Goal: Information Seeking & Learning: Learn about a topic

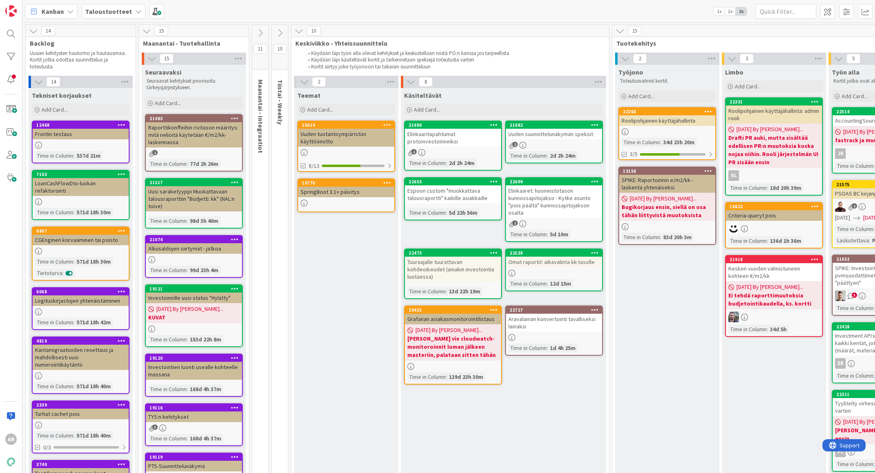
click at [457, 198] on div "Espoon custom "muokkattava talousraportti" kaikille asiakkaille" at bounding box center [453, 194] width 96 height 18
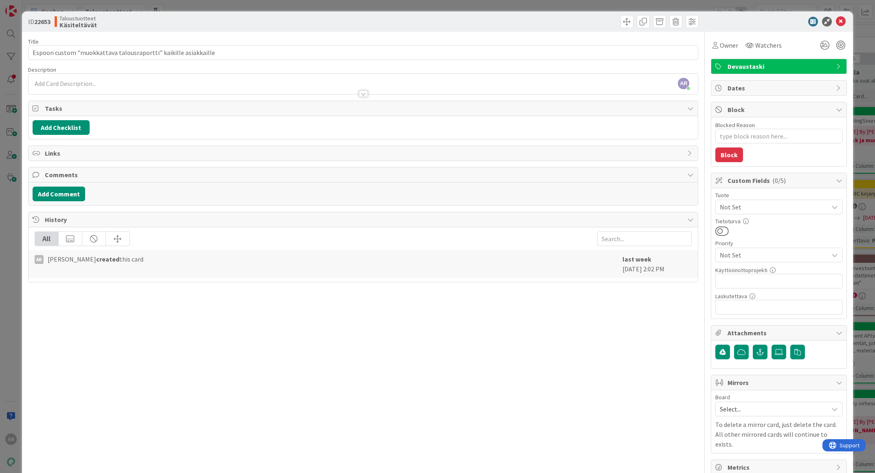
click at [610, 15] on div at bounding box center [531, 21] width 333 height 13
click at [11, 227] on div "ID 22653 Taloustuotteet Käsiteltävät Title 63 / 128 Espoon custom "muokkattava …" at bounding box center [437, 236] width 875 height 473
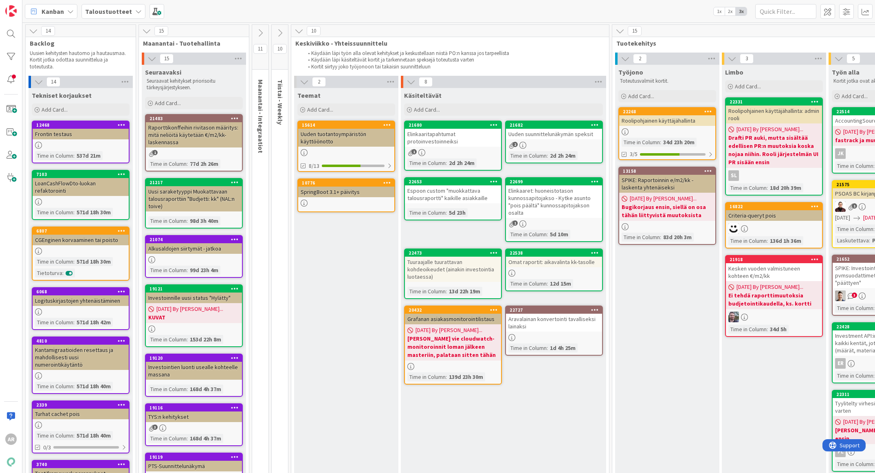
click at [554, 201] on div "Elinkaaret: huoneistotason kunnossapitojakso - Kytke asunto "pois päältä" kunno…" at bounding box center [554, 201] width 96 height 33
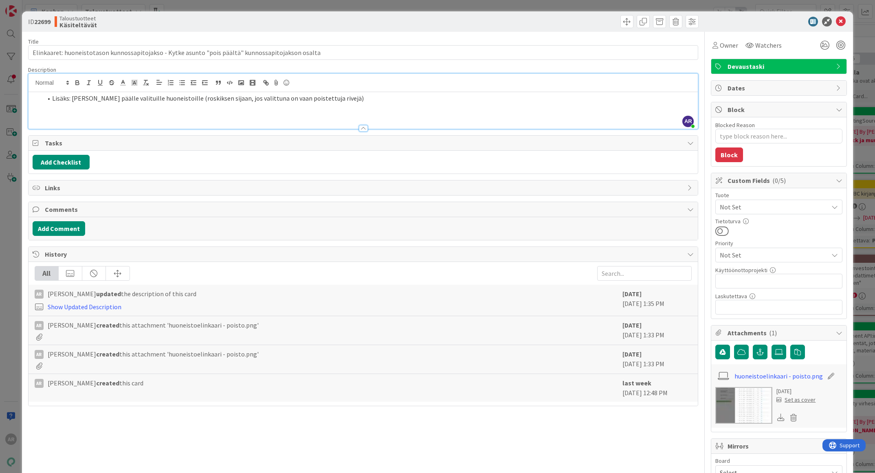
click at [330, 86] on div "AR Altti [PERSON_NAME] just joined Lisäks: [PERSON_NAME] päälle valituille huon…" at bounding box center [364, 101] width 670 height 55
click at [326, 112] on div "Lisäks: [PERSON_NAME] päälle valituille huoneistoille (roskiksen sijaan, jos va…" at bounding box center [364, 110] width 670 height 37
click at [369, 61] on div "Title 99 / 128 Elinkaaret: huoneistotason kunnossapitojakso - Kytke asunto "poi…" at bounding box center [363, 285] width 671 height 507
click at [367, 64] on div "Title 99 / 128 Elinkaaret: huoneistotason kunnossapitojakso - Kytke asunto "poi…" at bounding box center [363, 285] width 671 height 507
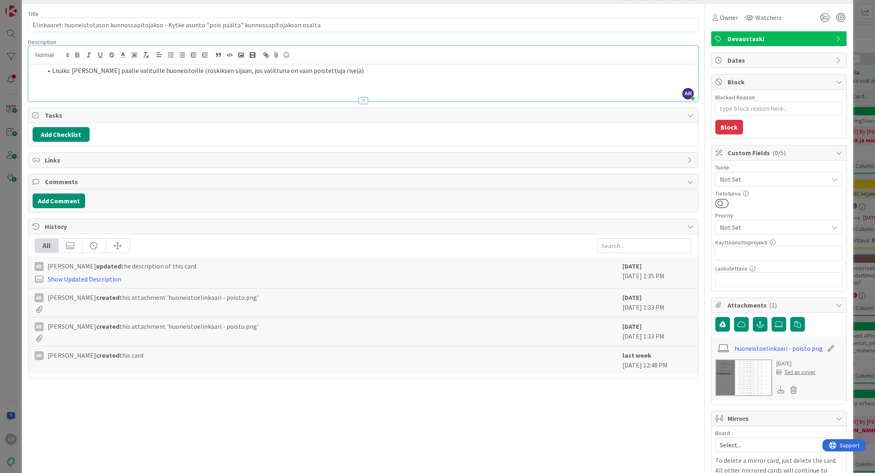
scroll to position [61, 0]
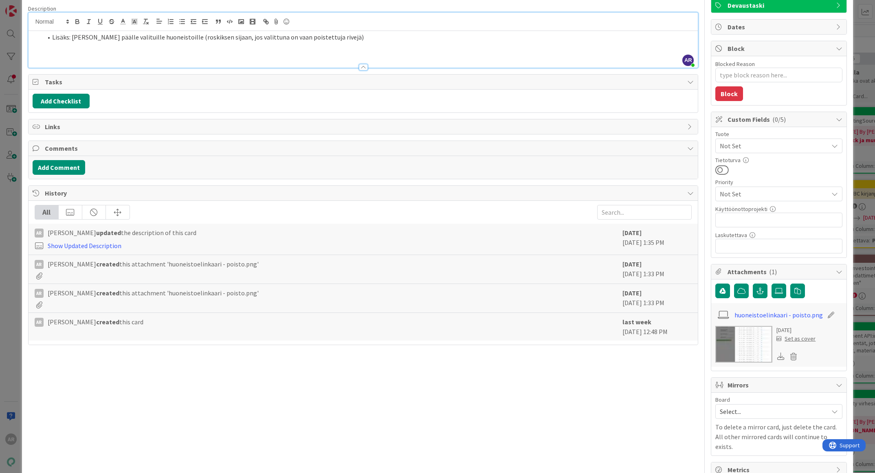
click at [748, 343] on img at bounding box center [743, 344] width 57 height 37
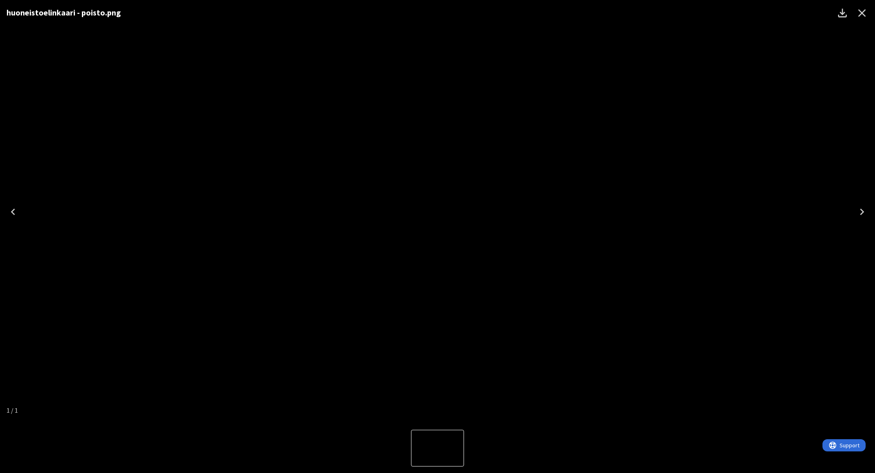
click at [860, 13] on icon "Close" at bounding box center [862, 13] width 13 height 13
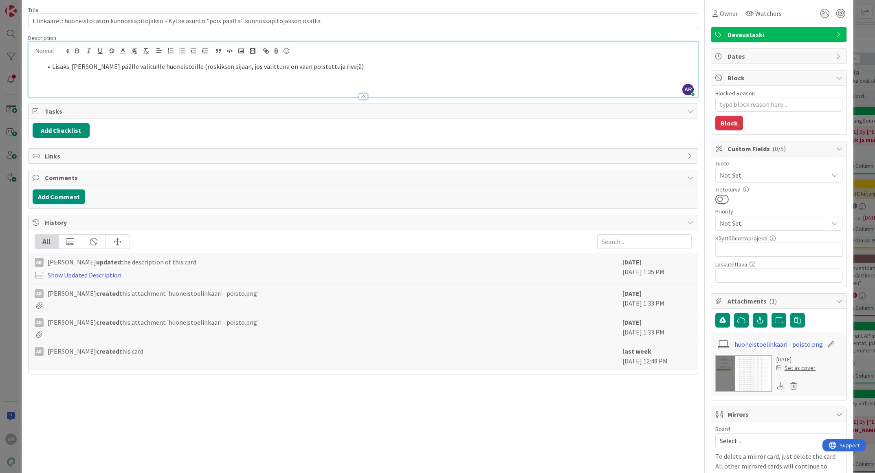
scroll to position [0, 0]
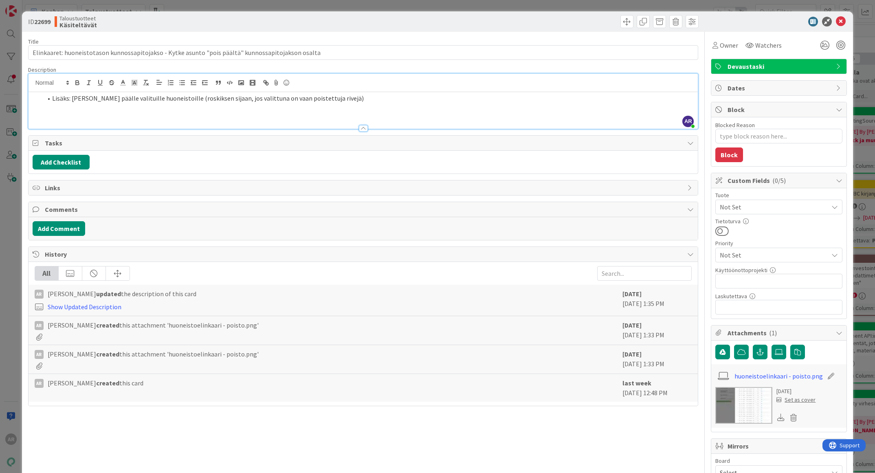
click at [10, 229] on div "ID 22699 Taloustuotteet Käsiteltävät Title 99 / 128 Elinkaaret: huoneistotason …" at bounding box center [437, 236] width 875 height 473
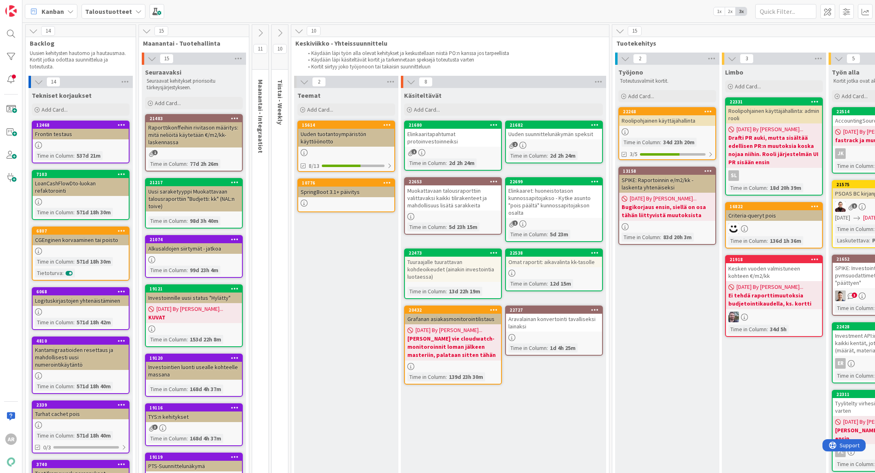
click at [451, 271] on div "Tuuraajalle tuurattavan kohdeoikeudet (ainakin investointia luotaessa)" at bounding box center [453, 269] width 96 height 25
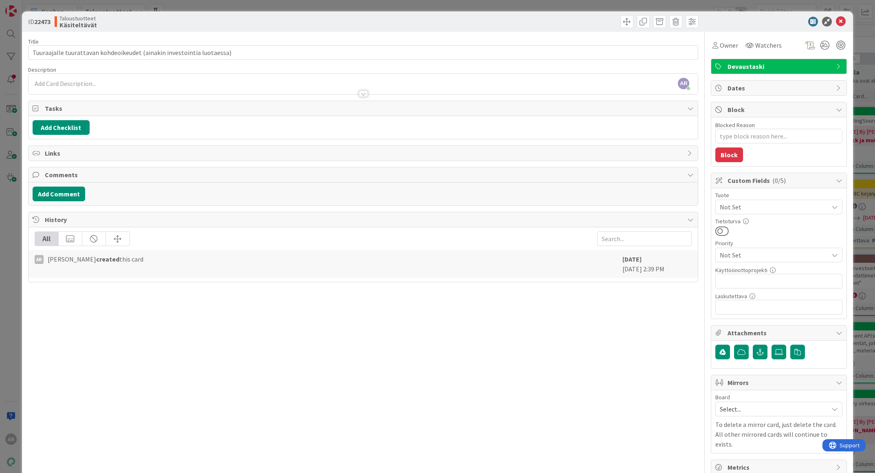
type textarea "x"
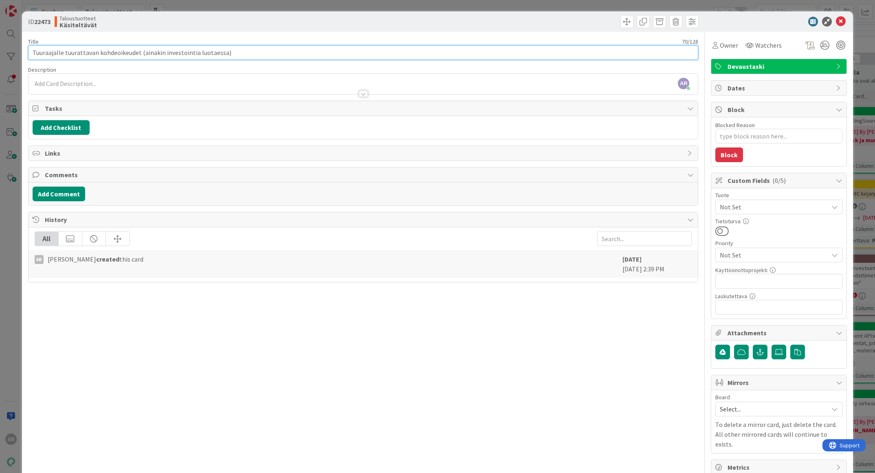
click at [152, 53] on input "Tuuraajalle tuurattavan kohdeoikeudet (ainakin investointia luotaessa)" at bounding box center [363, 52] width 671 height 15
type input "Tuuraajalle tuurattavan kohdeoikeudet (investointia luotaessa)"
type textarea "x"
type input "Tuuraajalle tuurattavan kohdeoikeudet (investointia luotaessa)"
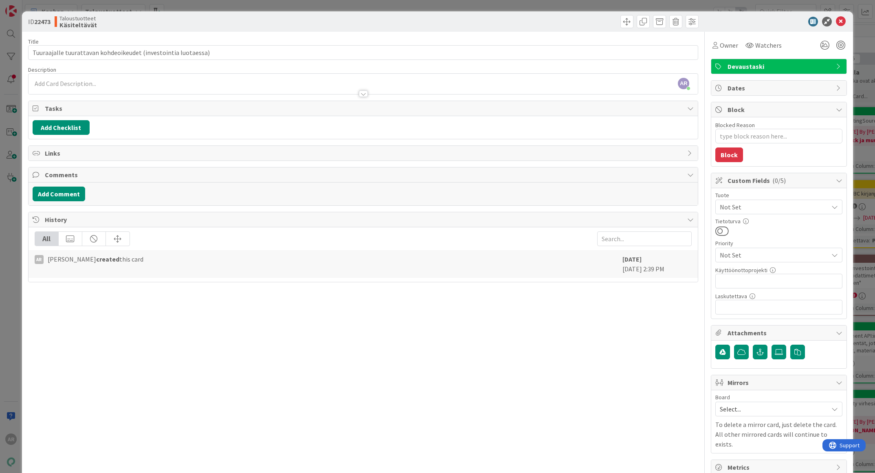
click at [12, 282] on div "ID 22473 Taloustuotteet Käsiteltävät Title 62 / 128 Tuuraajalle tuurattavan koh…" at bounding box center [437, 236] width 875 height 473
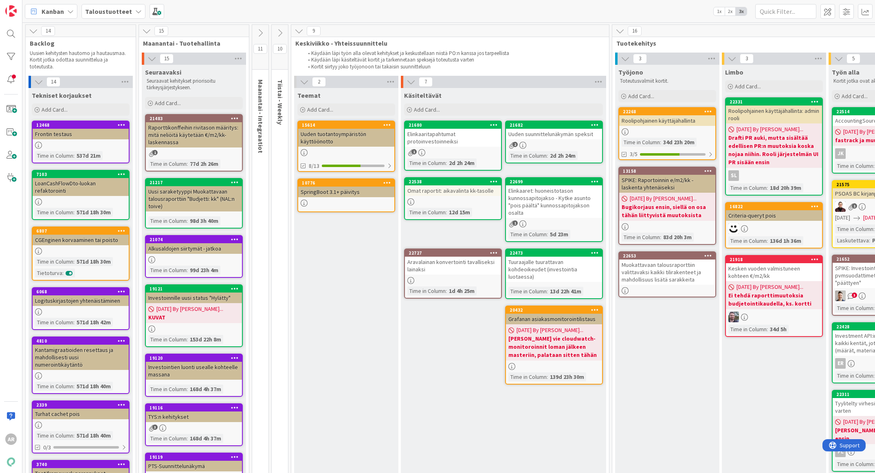
click at [452, 269] on div "Aravalainan konvertointi tavalliseksi lainaksi" at bounding box center [453, 266] width 96 height 18
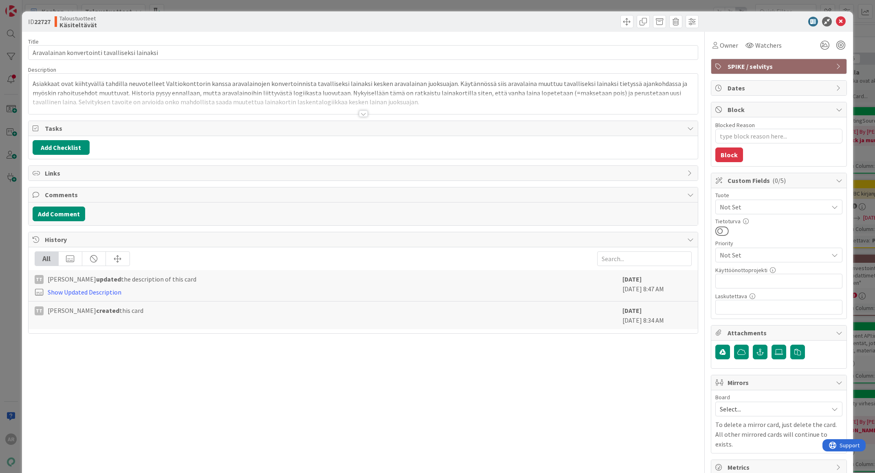
click at [364, 110] on div at bounding box center [364, 103] width 670 height 21
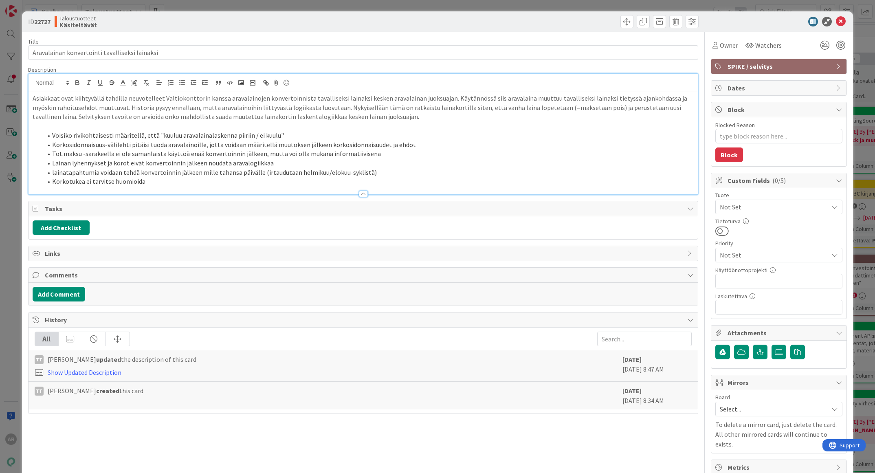
click at [354, 134] on li "Voisiko rivikohtaisesti määritellä, että "kuuluu aravalainalaskenna piiriin / e…" at bounding box center [368, 135] width 652 height 9
click at [365, 159] on li "Lainan lyhennykset ja korot eivät konvertoinnin jälkeen noudata aravalogiikkaa" at bounding box center [368, 162] width 652 height 9
click at [363, 172] on li "lainatapahtumia voidaan tehdä konvertoinnin jälkeen mille tahansa päivälle (irt…" at bounding box center [368, 172] width 652 height 9
click at [382, 169] on li "lainatapahtumia voidaan tehdä konvertoinnin jälkeen mille tahansa päivälle (irt…" at bounding box center [368, 172] width 652 height 9
click at [318, 162] on li "Lainan lyhennykset ja korot eivät konvertoinnin jälkeen noudata aravalogiikkaa" at bounding box center [368, 162] width 652 height 9
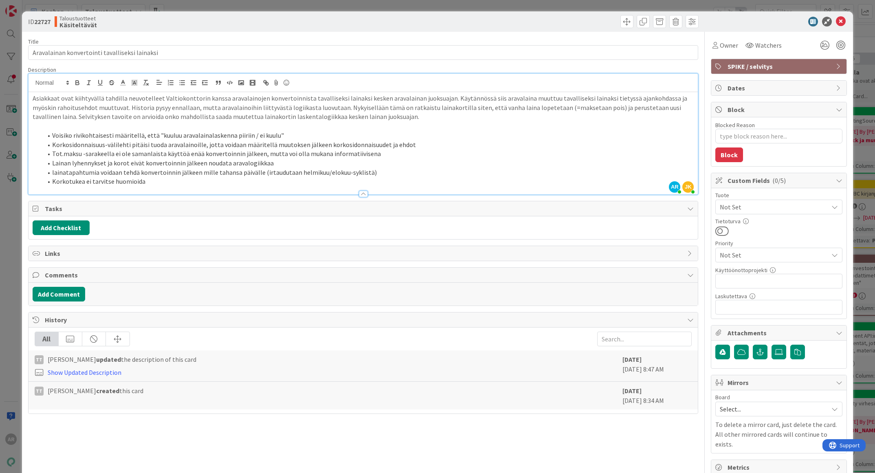
click at [11, 282] on div "ID 22727 Taloustuotteet Käsiteltävät Title 46 / 128 Aravalainan konvertointi ta…" at bounding box center [437, 236] width 875 height 473
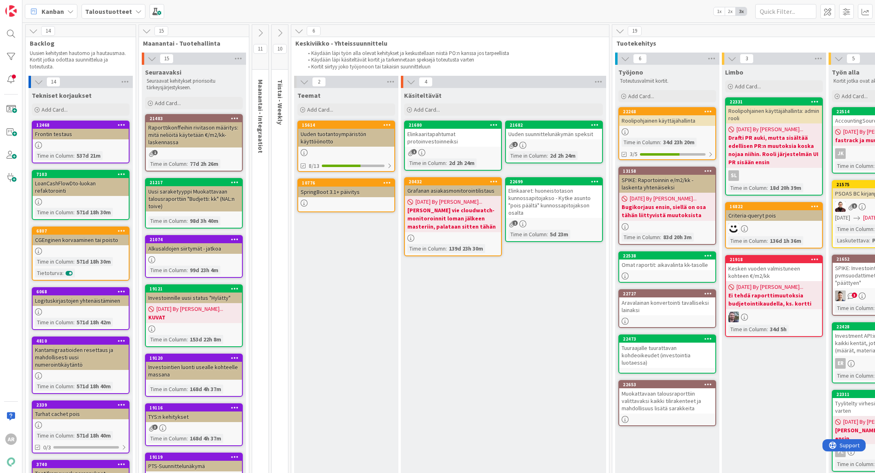
click at [597, 180] on icon at bounding box center [595, 181] width 8 height 6
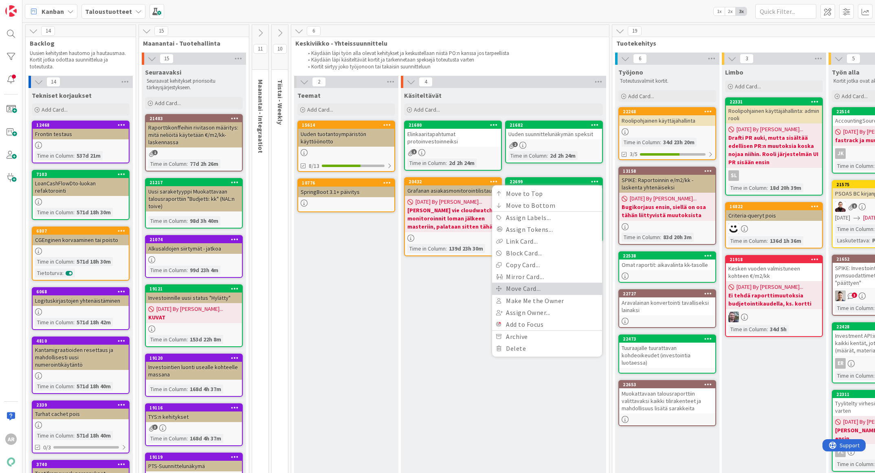
click at [535, 285] on link "Move Card..." at bounding box center [547, 289] width 110 height 12
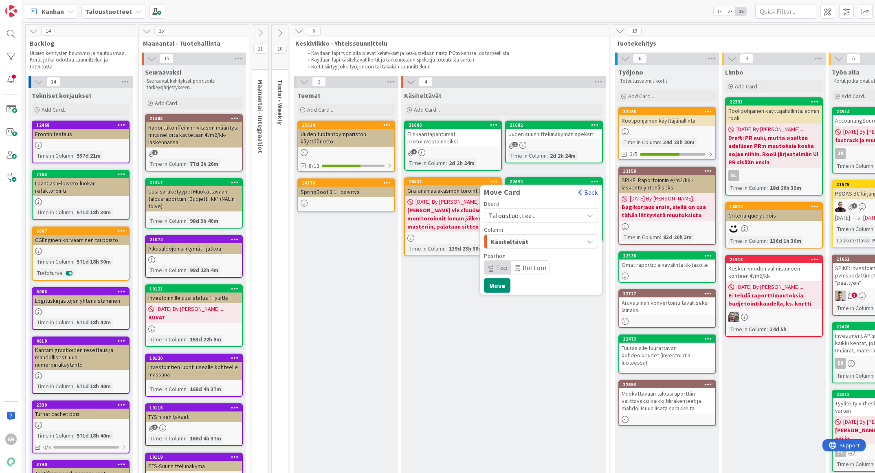
click at [573, 215] on span "Taloustuotteet" at bounding box center [533, 215] width 91 height 11
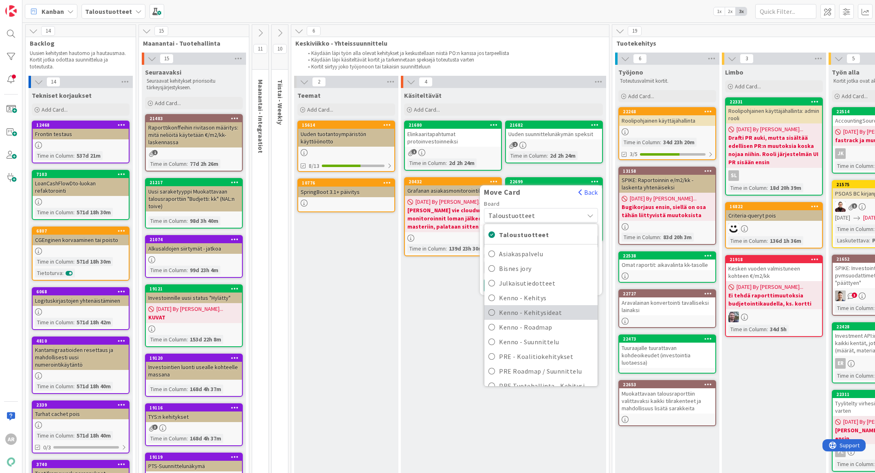
click at [560, 308] on span "Kenno - Kehitysideat" at bounding box center [546, 312] width 95 height 12
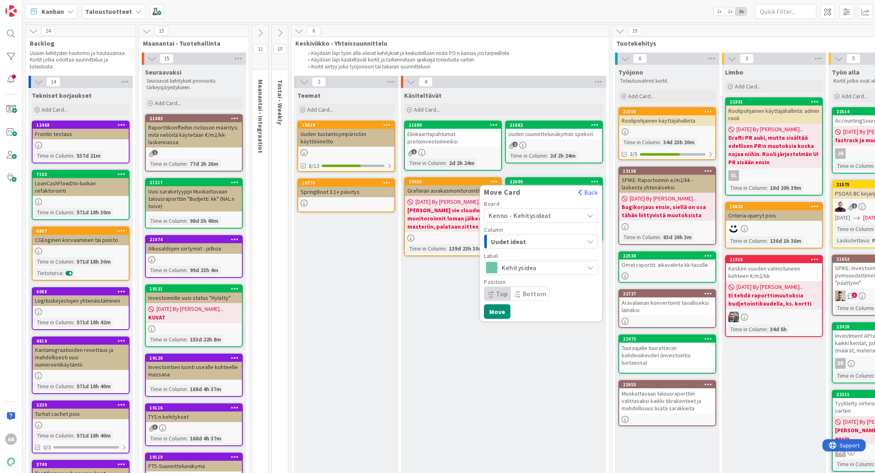
click at [574, 240] on div "Uudet ideat" at bounding box center [536, 241] width 95 height 13
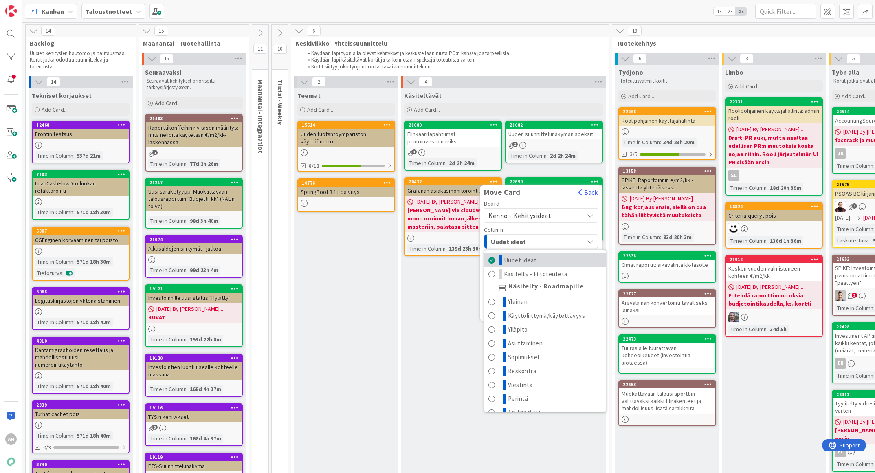
click at [562, 257] on link "Uudet ideat" at bounding box center [544, 260] width 121 height 14
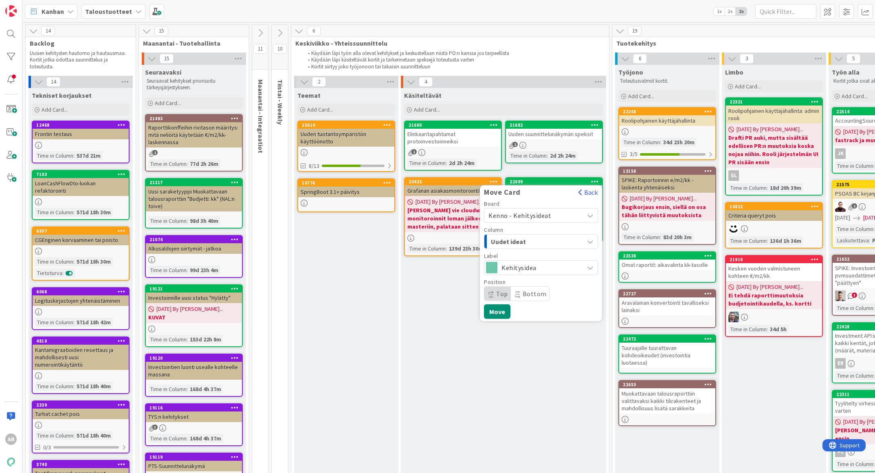
click at [559, 213] on span "Kenno - Kehitysideat" at bounding box center [533, 215] width 91 height 11
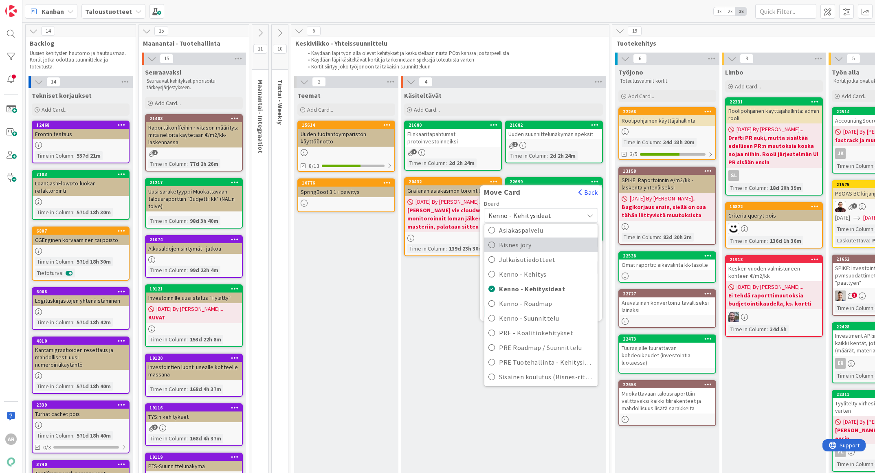
scroll to position [24, 0]
click at [558, 360] on span "PRE Tuotehallinta - Kehitysideat" at bounding box center [546, 361] width 95 height 12
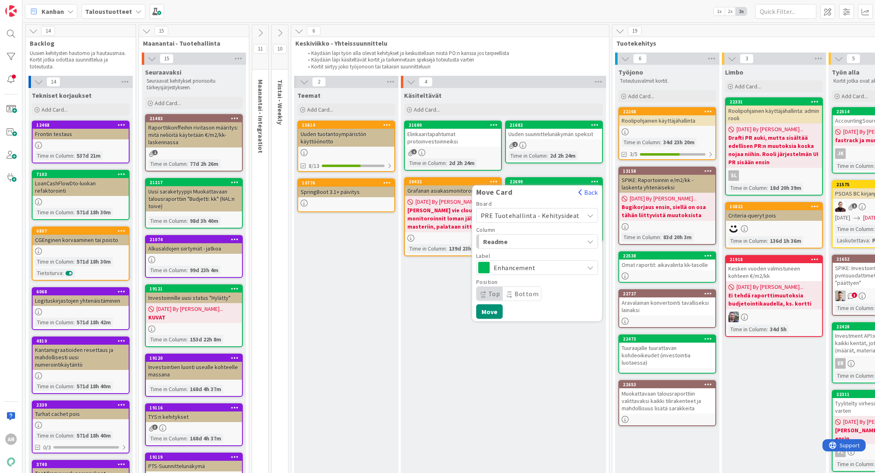
click at [567, 238] on div "Readme" at bounding box center [532, 241] width 103 height 13
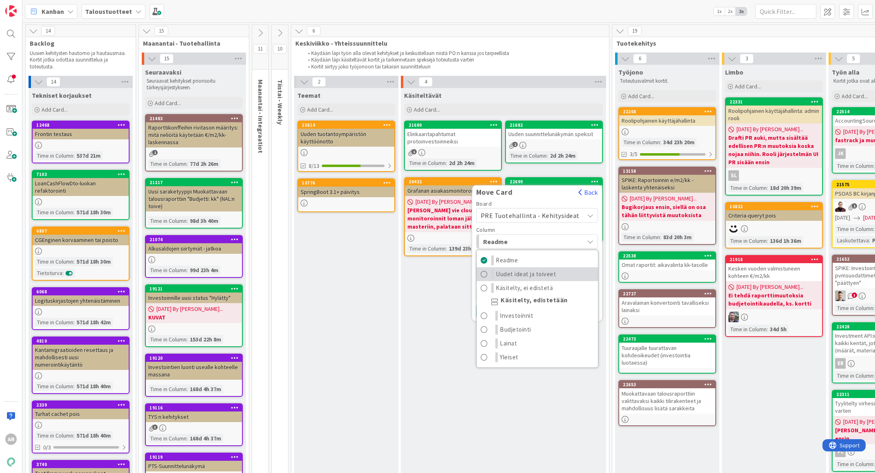
click at [556, 271] on span "Uudet ideat ja toiveet" at bounding box center [526, 274] width 60 height 10
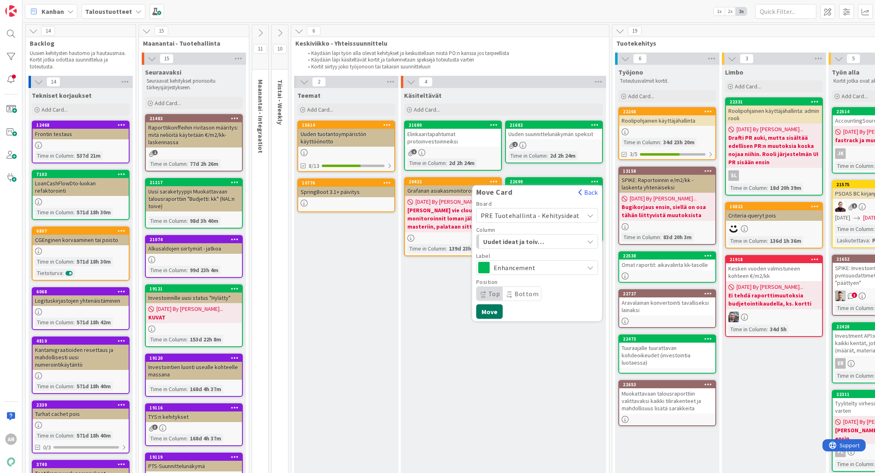
click at [496, 310] on button "Move" at bounding box center [489, 311] width 26 height 15
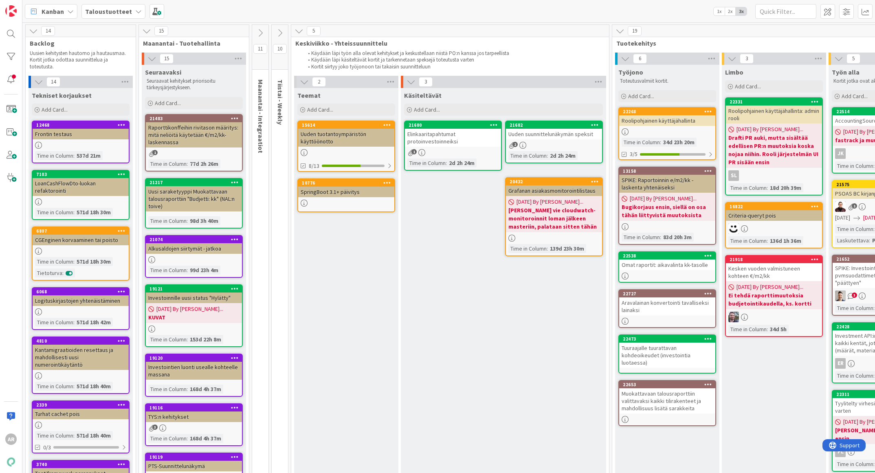
click at [468, 134] on div "Elinkaaritapahtumat protoinvestoinneiksi" at bounding box center [453, 138] width 96 height 18
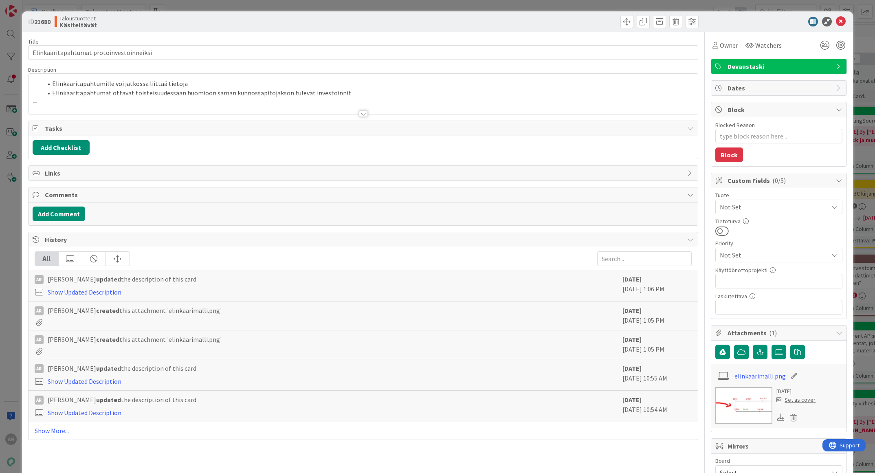
click at [359, 115] on div at bounding box center [363, 113] width 9 height 7
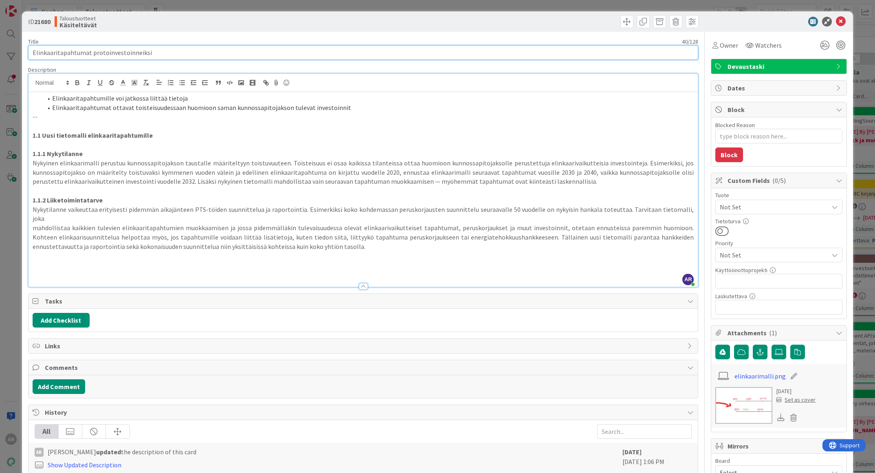
drag, startPoint x: 158, startPoint y: 50, endPoint x: 102, endPoint y: 98, distance: 73.7
click at [8, 51] on div "ID 21680 Taloustuotteet Käsiteltävät Title 40 / 128 Elinkaaritapahtumat protoin…" at bounding box center [437, 236] width 875 height 473
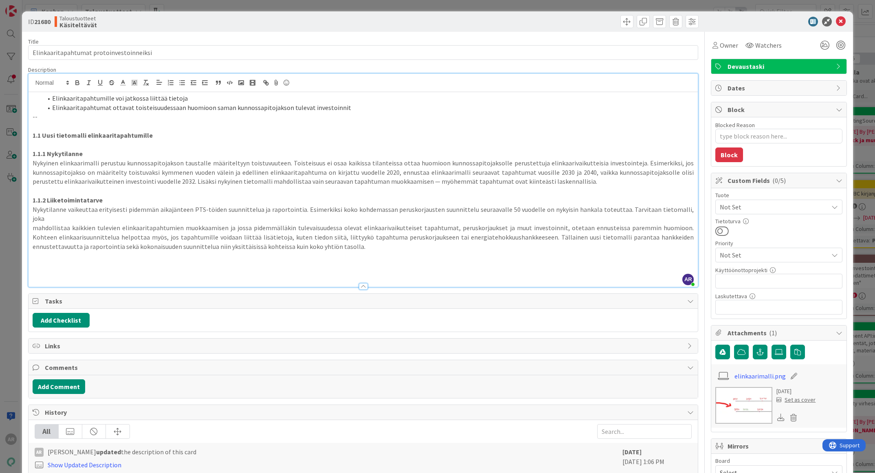
click at [188, 129] on p at bounding box center [364, 125] width 662 height 9
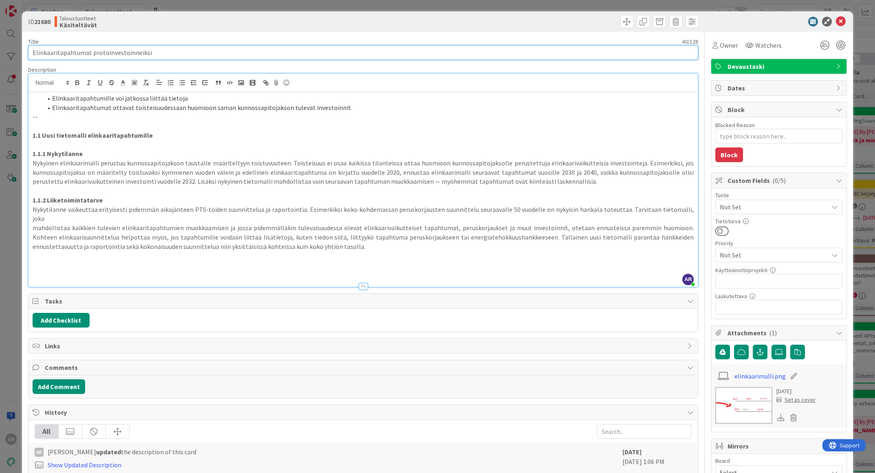
drag, startPoint x: 154, startPoint y: 52, endPoint x: 17, endPoint y: 54, distance: 137.3
click at [17, 54] on div "ID 21680 Taloustuotteet Käsiteltävät Title 40 / 128 Elinkaaritapahtumat protoin…" at bounding box center [437, 236] width 875 height 473
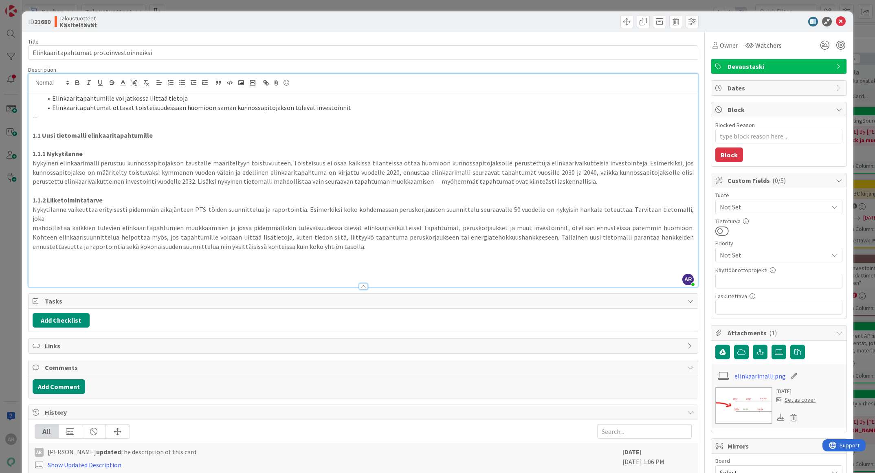
click at [156, 122] on p at bounding box center [364, 125] width 662 height 9
click at [740, 408] on img at bounding box center [743, 405] width 57 height 37
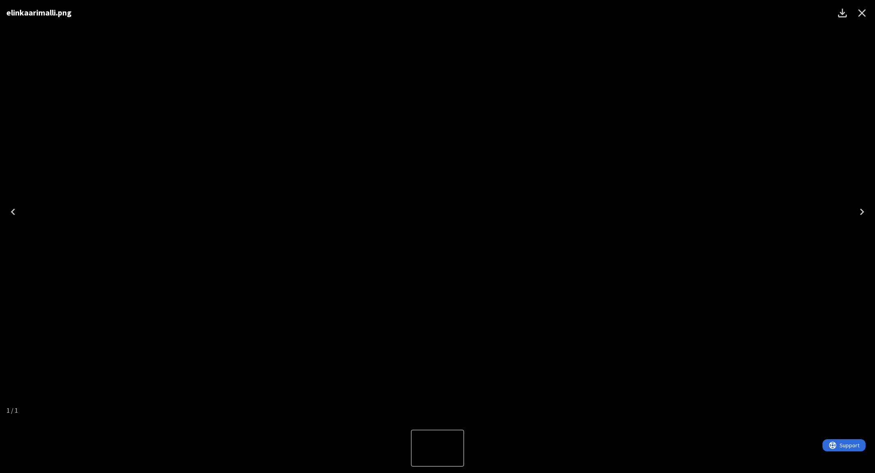
click at [862, 12] on icon "Close" at bounding box center [862, 13] width 8 height 8
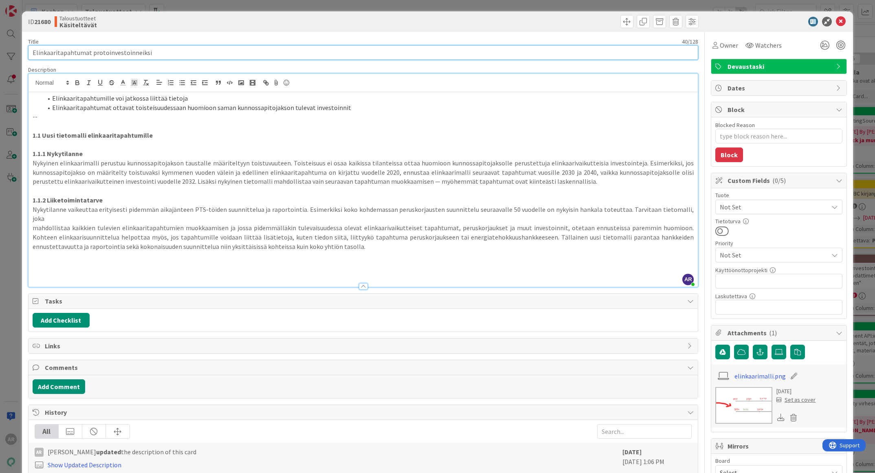
drag, startPoint x: 150, startPoint y: 52, endPoint x: 28, endPoint y: 68, distance: 123.7
click at [28, 68] on div "Title 40 / 128 Elinkaaritapahtumat protoinvestoinneiksi Description AR Altti Ra…" at bounding box center [363, 322] width 671 height 581
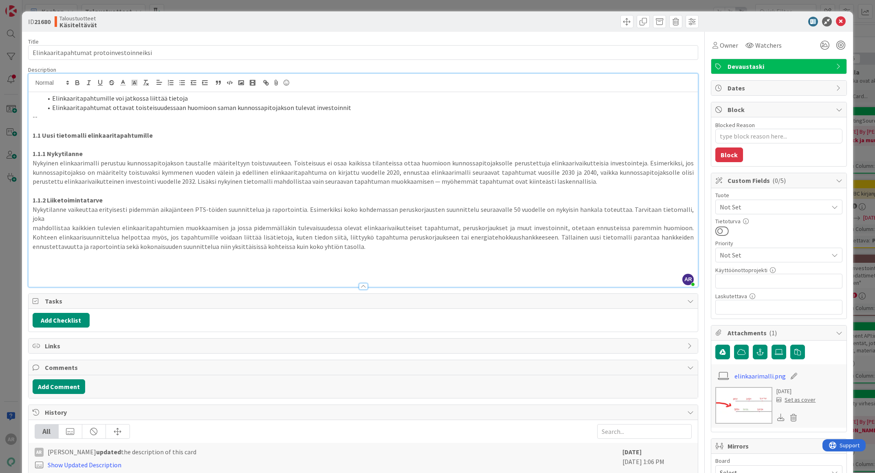
click at [175, 127] on p at bounding box center [364, 125] width 662 height 9
click at [11, 198] on div "ID 21680 Taloustuotteet Käsiteltävät Title 40 / 128 Elinkaaritapahtumat protoin…" at bounding box center [437, 236] width 875 height 473
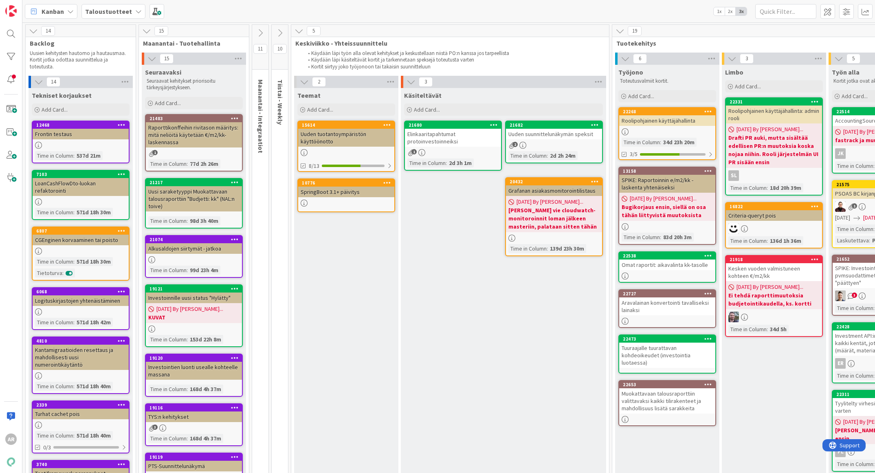
click at [109, 13] on b "Taloustuotteet" at bounding box center [108, 11] width 47 height 8
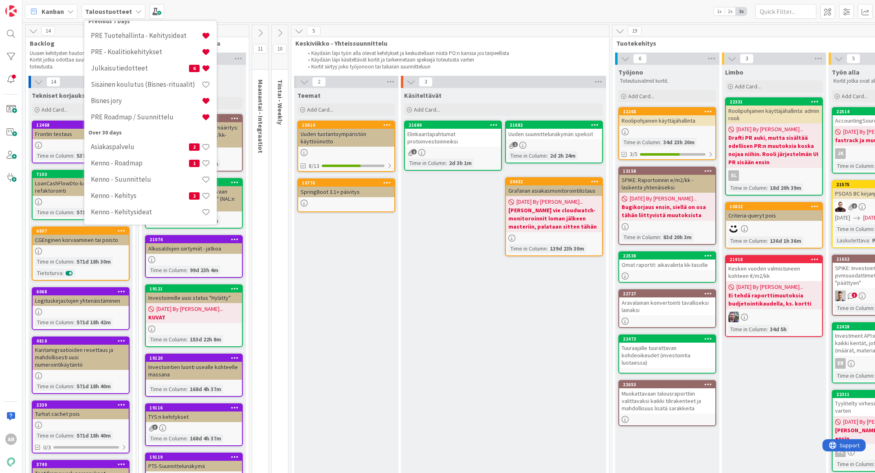
scroll to position [14, 0]
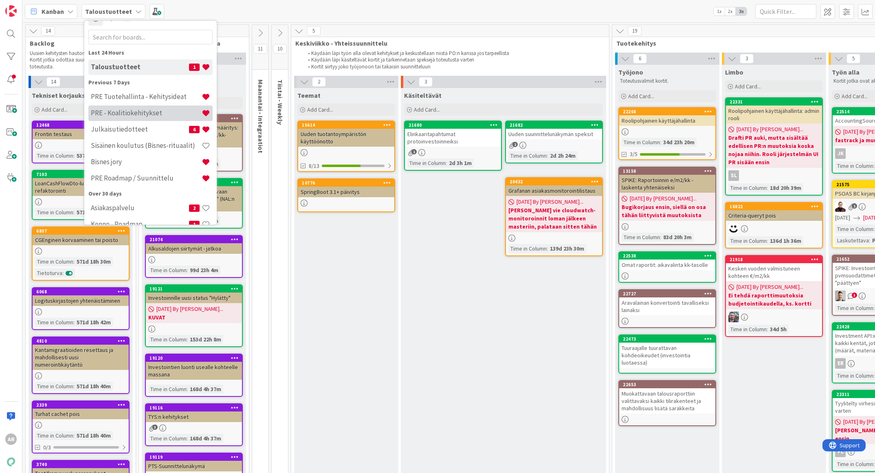
click at [153, 114] on h4 "PRE - Koalitiokehitykset" at bounding box center [146, 113] width 111 height 8
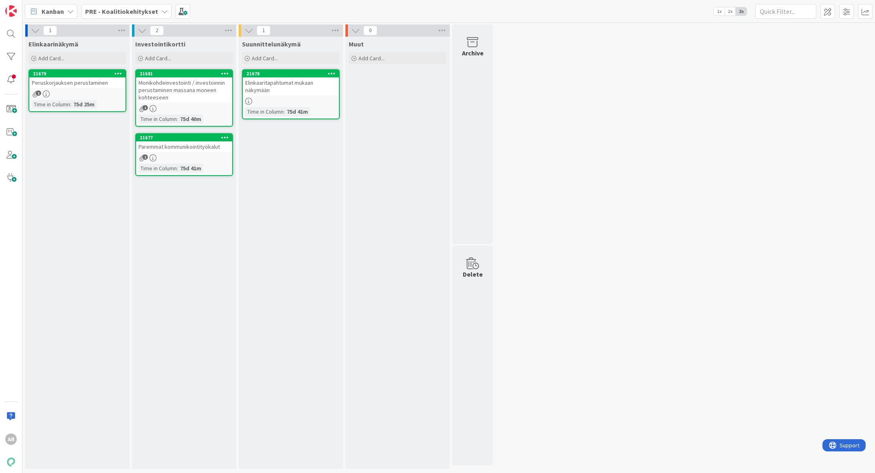
click at [78, 83] on div "Peruskorjauksen perustaminen" at bounding box center [77, 82] width 96 height 11
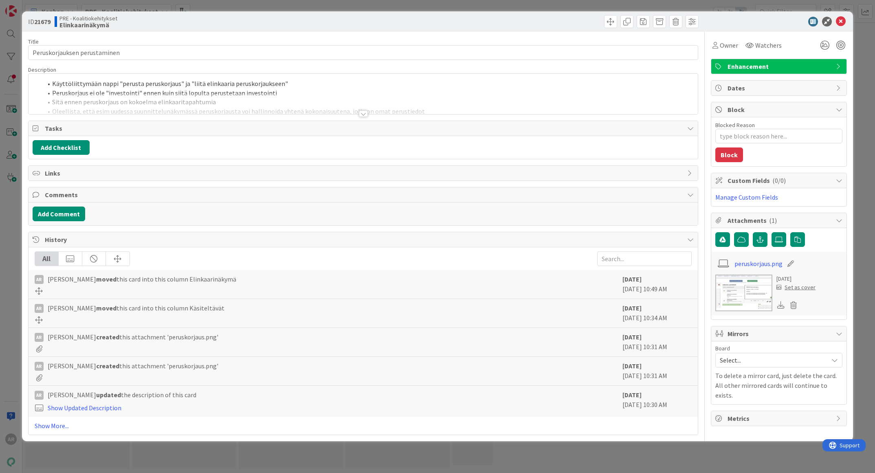
click at [746, 295] on img at bounding box center [743, 293] width 57 height 37
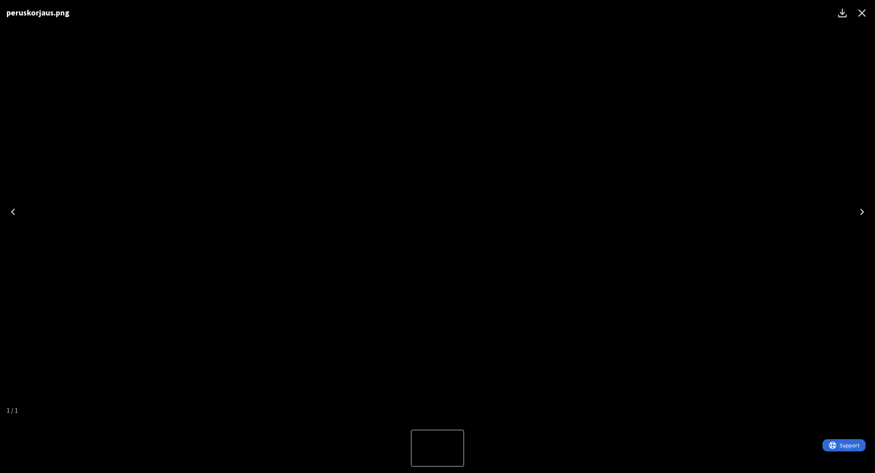
click at [438, 212] on img "1 of 1" at bounding box center [438, 212] width 0 height 0
click at [864, 11] on icon "Close" at bounding box center [862, 13] width 8 height 8
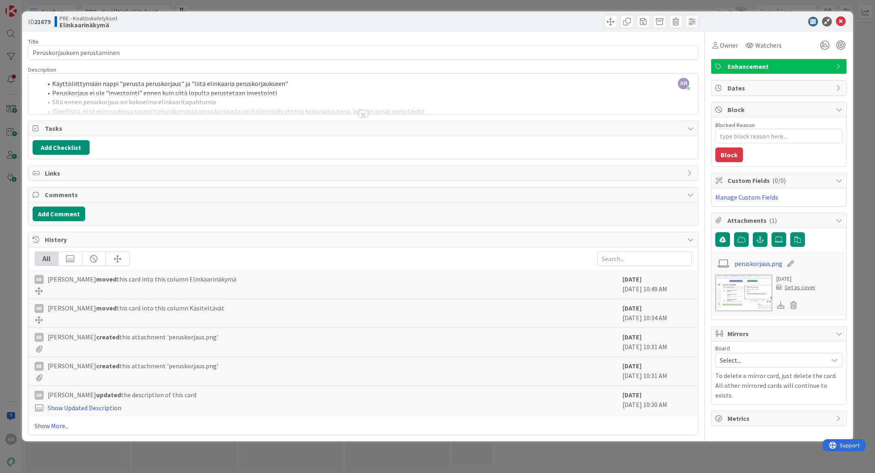
click at [3, 215] on div "ID 21679 PRE - Koalitiokehitykset Elinkaarinäkymä Title 28 / 128 Peruskorjaukse…" at bounding box center [437, 236] width 875 height 473
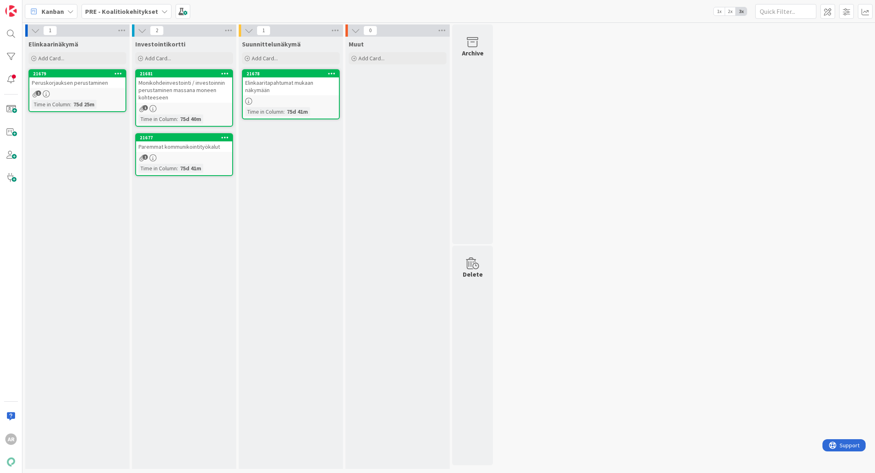
click at [106, 11] on b "PRE - Koalitiokehitykset" at bounding box center [121, 11] width 73 height 8
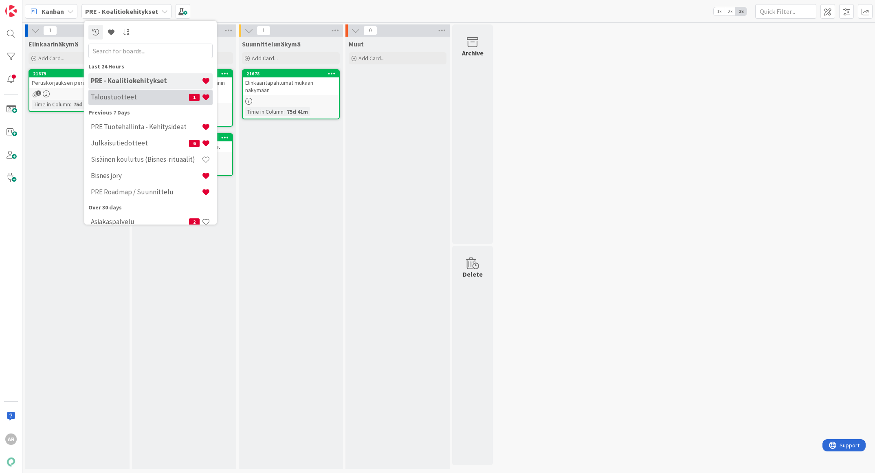
click at [154, 94] on h4 "Taloustuotteet" at bounding box center [140, 97] width 98 height 8
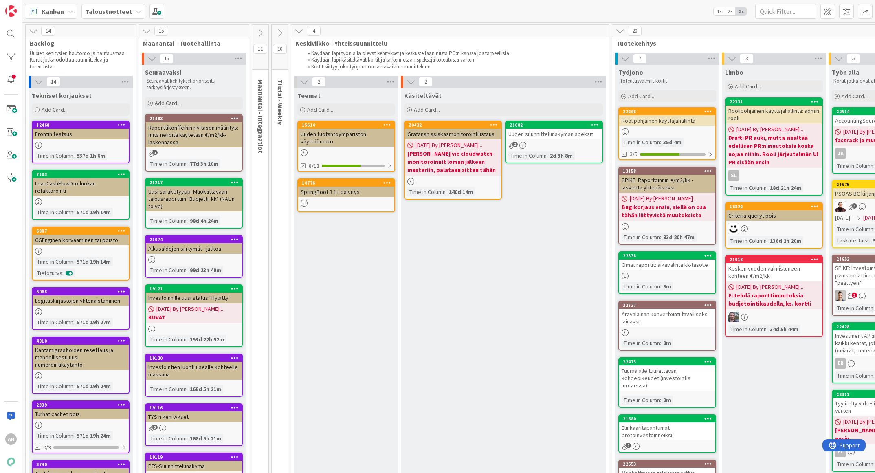
click at [557, 136] on div "Uuden suunnittelunäkymän speksit" at bounding box center [554, 134] width 96 height 11
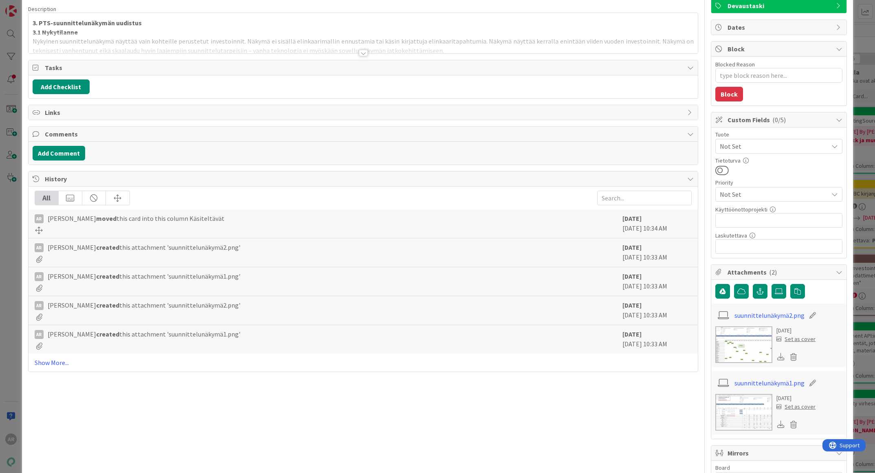
scroll to position [61, 0]
click at [732, 417] on img at bounding box center [743, 412] width 57 height 37
type textarea "x"
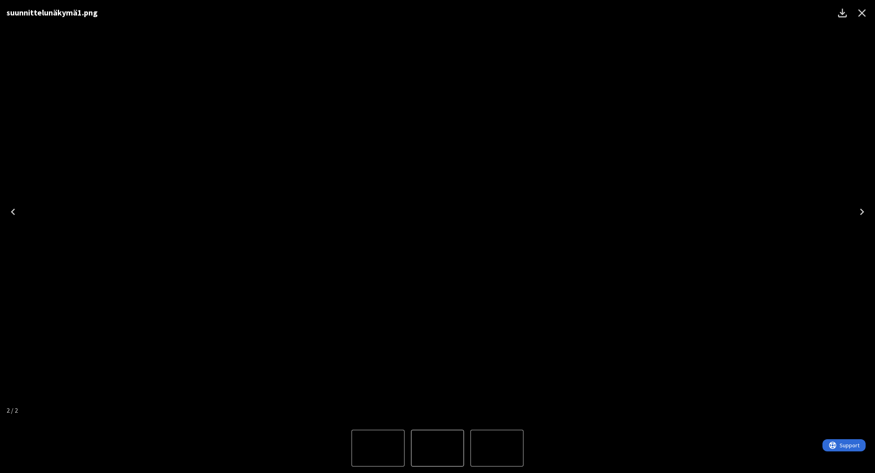
click at [497, 448] on img "1 of 2" at bounding box center [497, 448] width 0 height 0
click at [378, 448] on img "2 of 2" at bounding box center [378, 448] width 0 height 0
click at [114, 290] on div "suunnittelunäkymä1.png" at bounding box center [437, 211] width 875 height 423
click at [497, 448] on img "1 of 2" at bounding box center [497, 448] width 0 height 0
click at [862, 11] on icon "Close" at bounding box center [862, 13] width 13 height 13
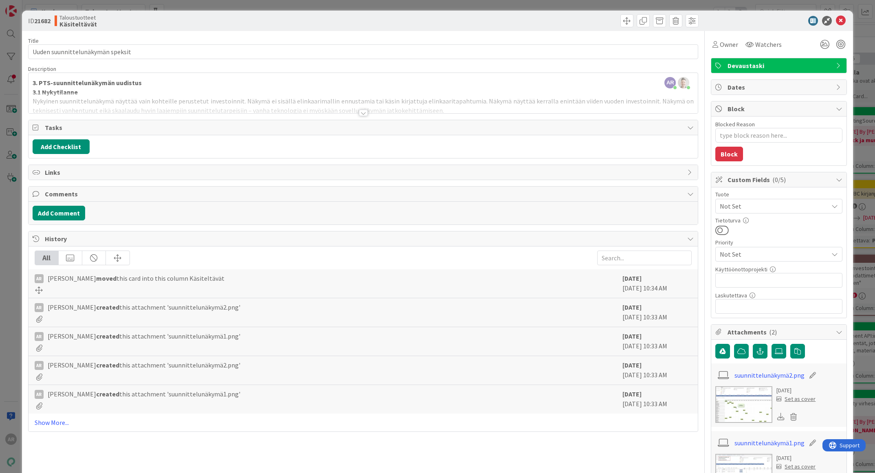
scroll to position [0, 0]
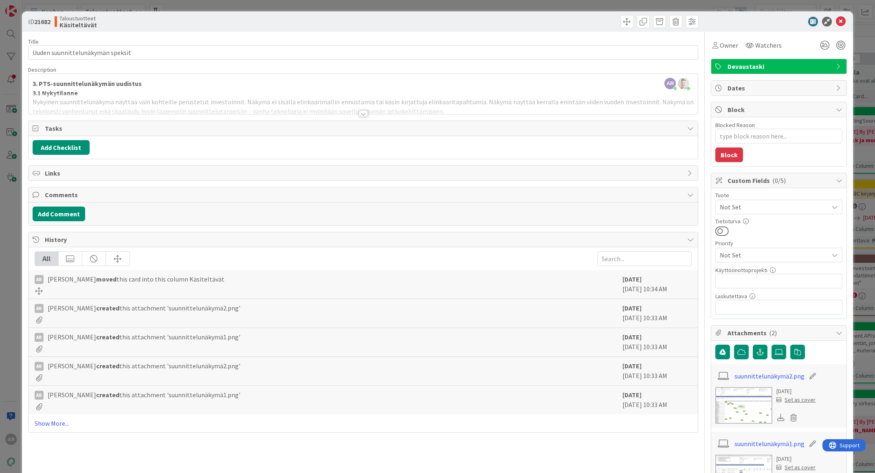
click at [84, 86] on div "AR Altti [PERSON_NAME] joined 7 m ago [PERSON_NAME] joined 7 m ago 3. PTS-suunn…" at bounding box center [364, 94] width 670 height 40
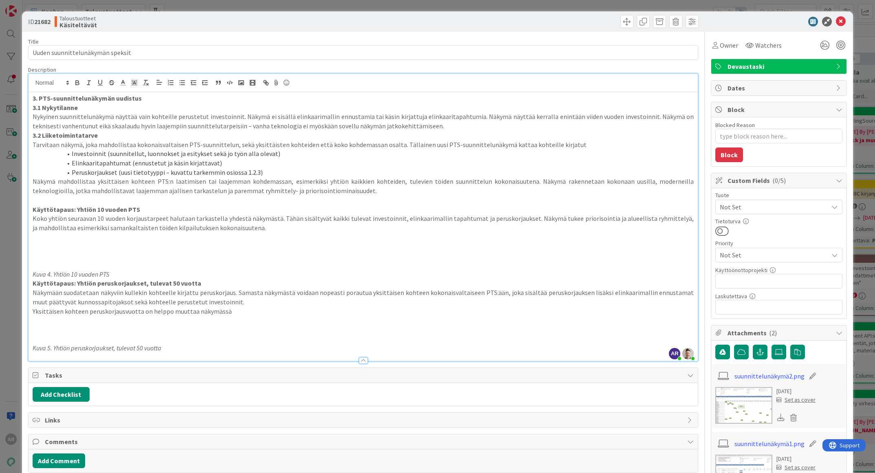
click at [31, 99] on div "3. PTS-suunnittelunäkymän uudistus 3.1 Nykytilanne Nykyinen suunnittelunäkymä n…" at bounding box center [364, 226] width 670 height 269
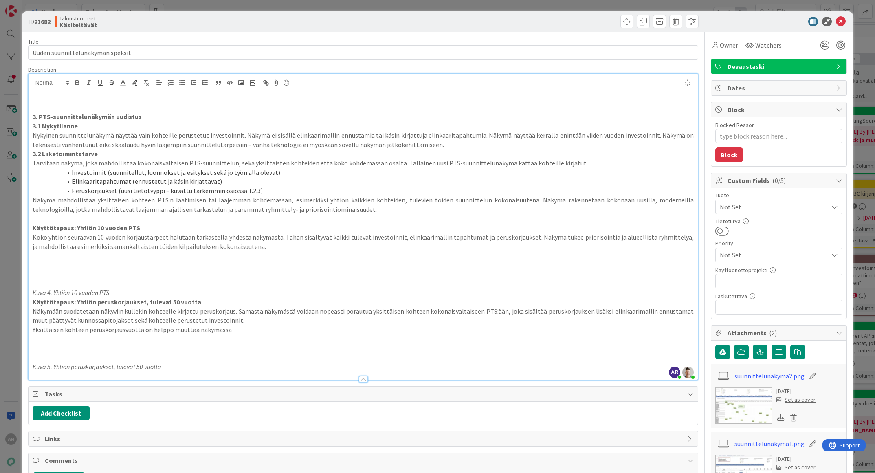
type textarea "x"
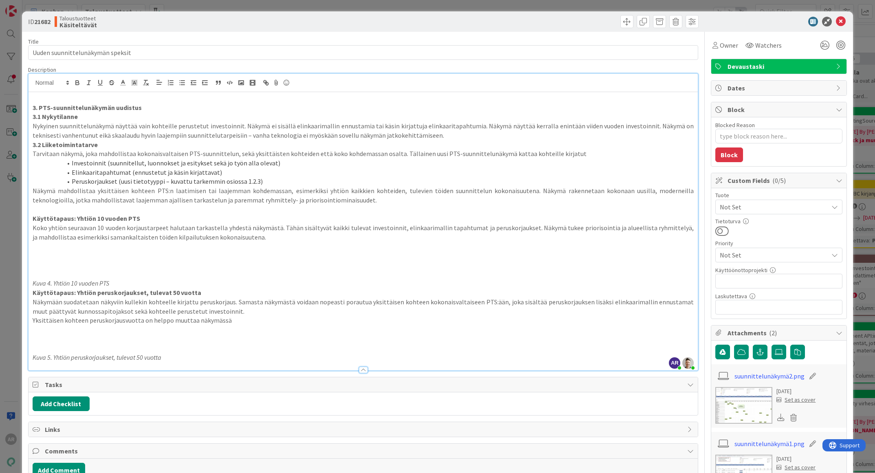
click at [11, 253] on div "ID 21682 Taloustuotteet Käsiteltävät Title 32 / 128 Uuden suunnittelunäkymän sp…" at bounding box center [437, 236] width 875 height 473
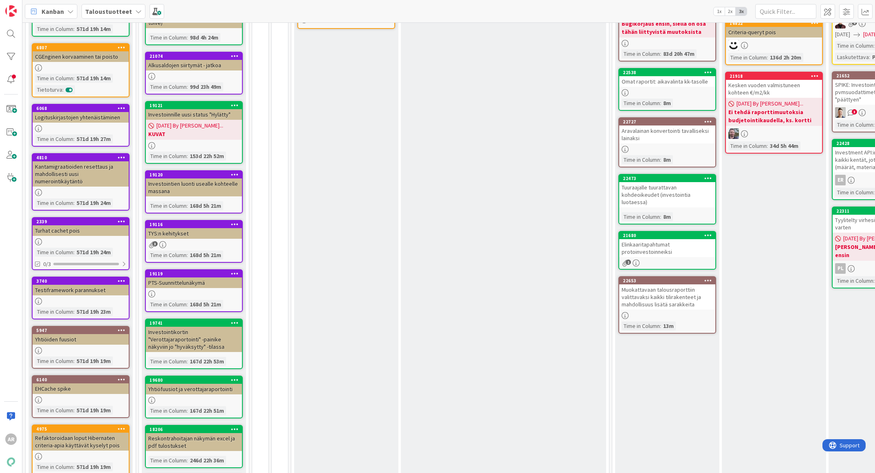
click at [688, 241] on div "Elinkaaritapahtumat protoinvestoinneiksi" at bounding box center [667, 248] width 96 height 18
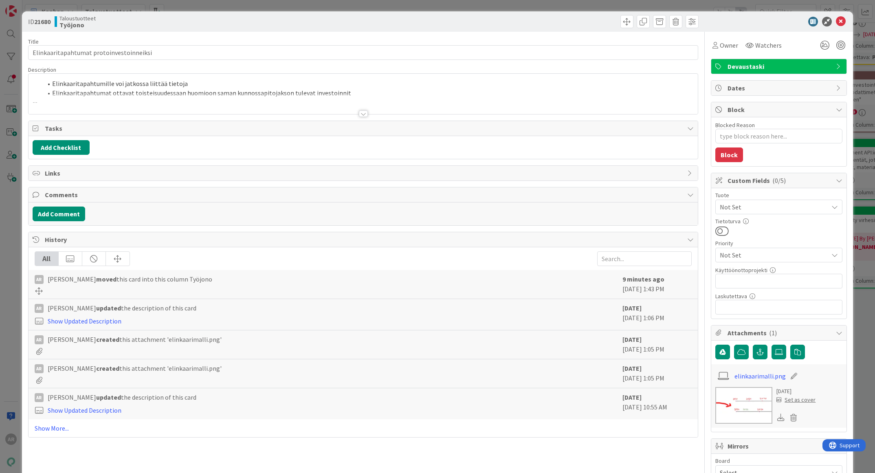
click at [37, 85] on ol "Elinkaaritapahtumille voi jatkossa liittää tietoja Elinkaaritapahtumat ottavat …" at bounding box center [364, 88] width 662 height 18
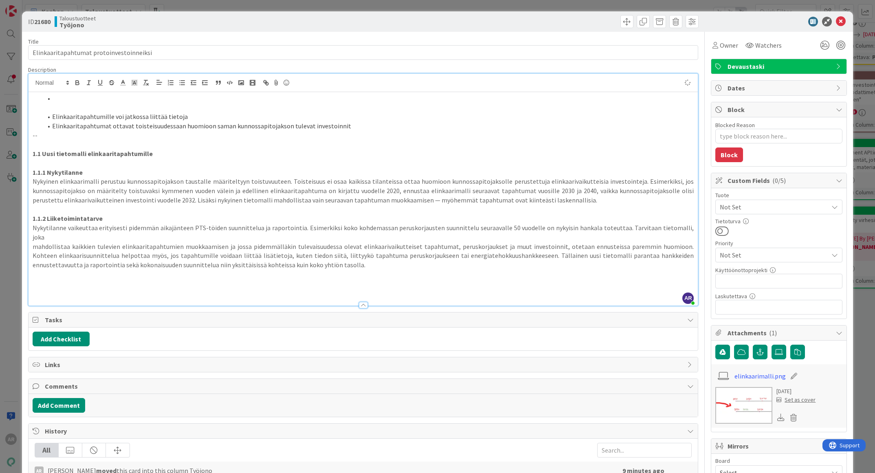
type textarea "x"
drag, startPoint x: 65, startPoint y: 97, endPoint x: 16, endPoint y: 97, distance: 48.9
click at [16, 97] on div "ID 21680 Taloustuotteet Työjono Title 40 / 128 Elinkaaritapahtumat protoinvesto…" at bounding box center [437, 236] width 875 height 473
click at [188, 159] on p at bounding box center [364, 162] width 662 height 9
click at [189, 153] on p "1.1 Uusi tietomalli elinkaaritapahtumille" at bounding box center [364, 153] width 662 height 9
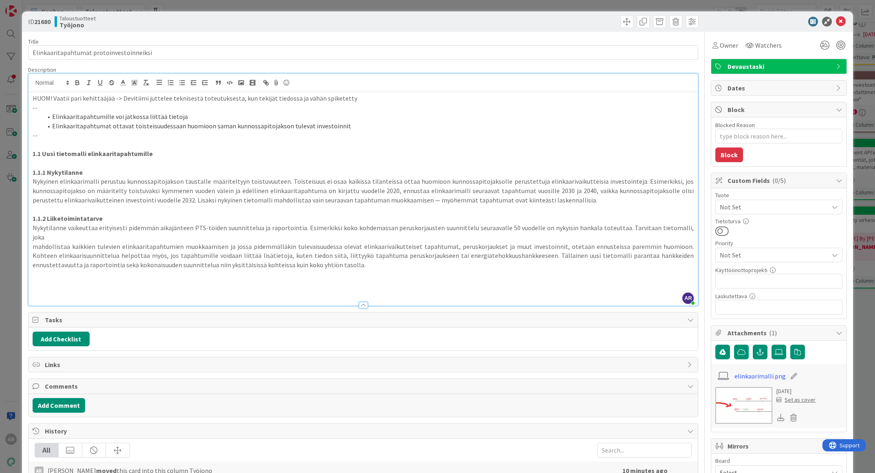
click at [185, 147] on p at bounding box center [364, 144] width 662 height 9
click at [101, 96] on p "HUOM! Vaatii pari kehittääjää -> Devitiimi juttelee teknisestä toteutuksesta, k…" at bounding box center [364, 98] width 662 height 9
click at [172, 147] on p at bounding box center [364, 144] width 662 height 9
click at [179, 166] on p at bounding box center [364, 162] width 662 height 9
click at [567, 115] on li "Elinkaaritapahtumille voi jatkossa liittää tietoja" at bounding box center [368, 116] width 652 height 9
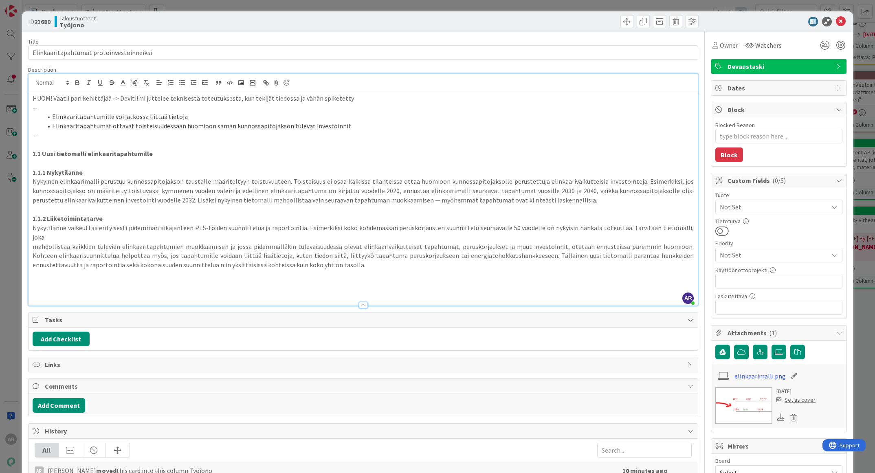
click at [12, 248] on div "ID 21680 Taloustuotteet Työjono Title 40 / 128 Elinkaaritapahtumat protoinvesto…" at bounding box center [437, 236] width 875 height 473
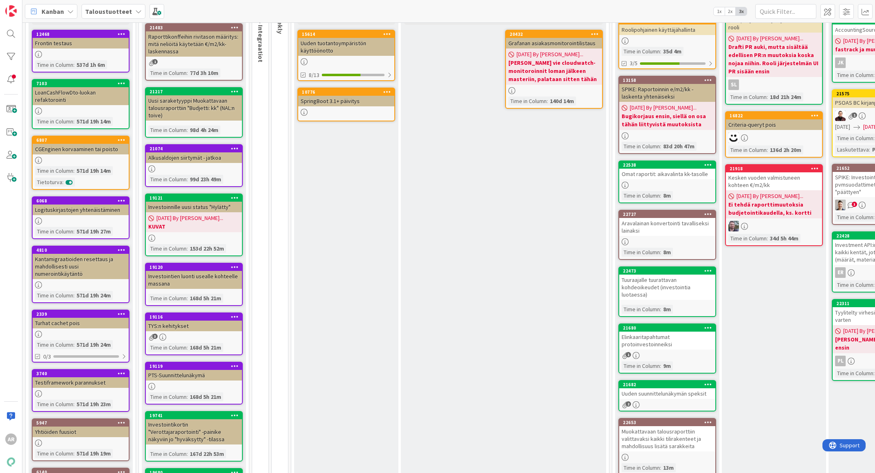
scroll to position [122, 0]
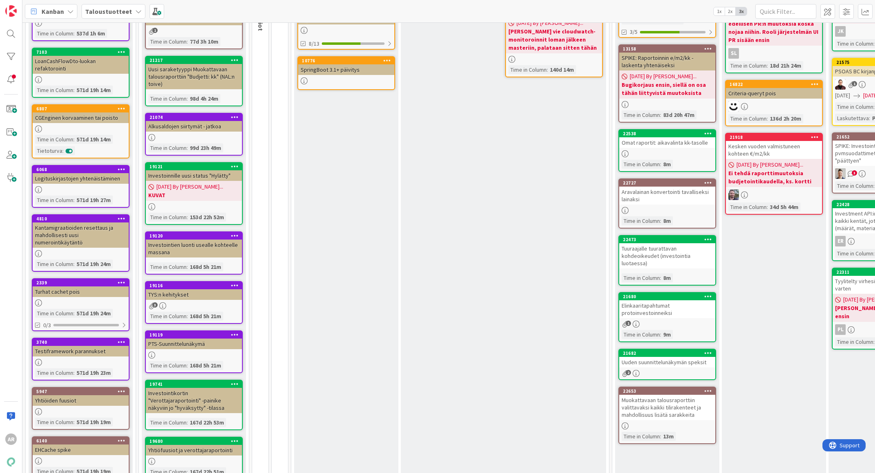
click at [710, 295] on icon at bounding box center [708, 296] width 8 height 6
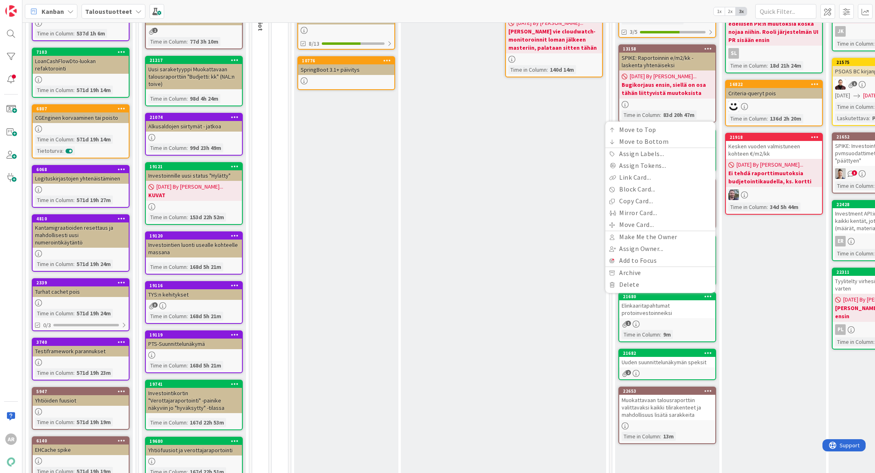
click at [675, 313] on div "Elinkaaritapahtumat protoinvestoinneiksi" at bounding box center [667, 309] width 96 height 18
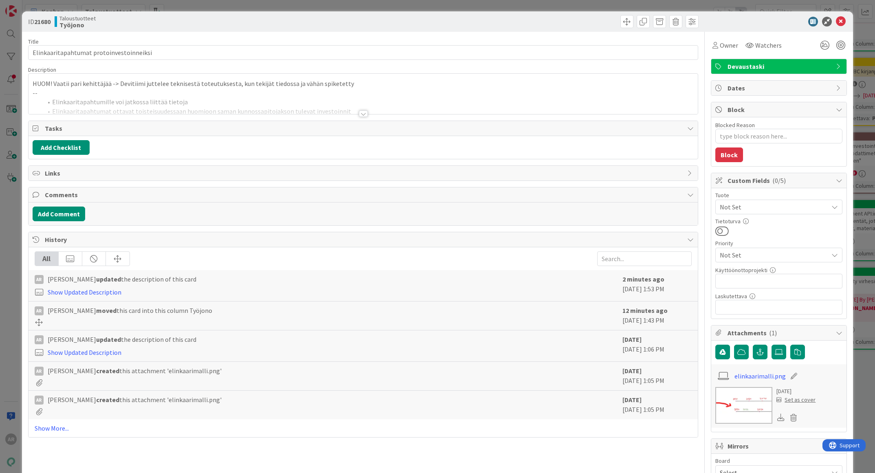
click at [781, 64] on span "Devaustaski" at bounding box center [780, 67] width 104 height 10
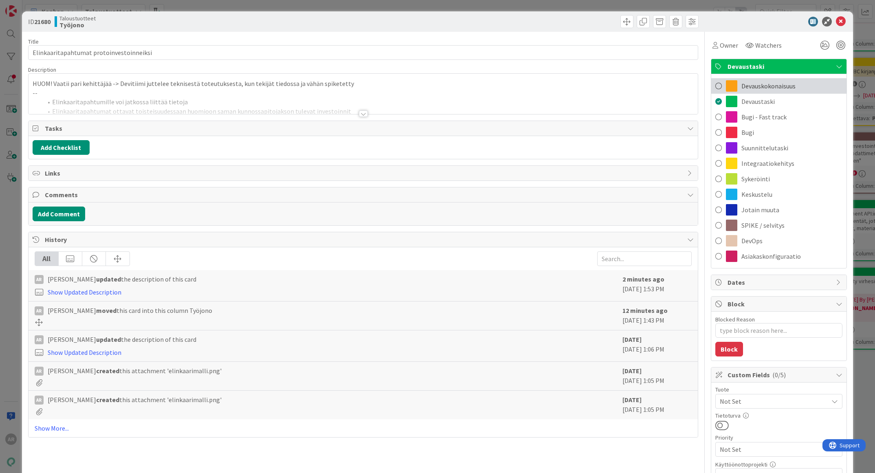
click at [755, 84] on span "Devauskokonaisuus" at bounding box center [768, 86] width 54 height 10
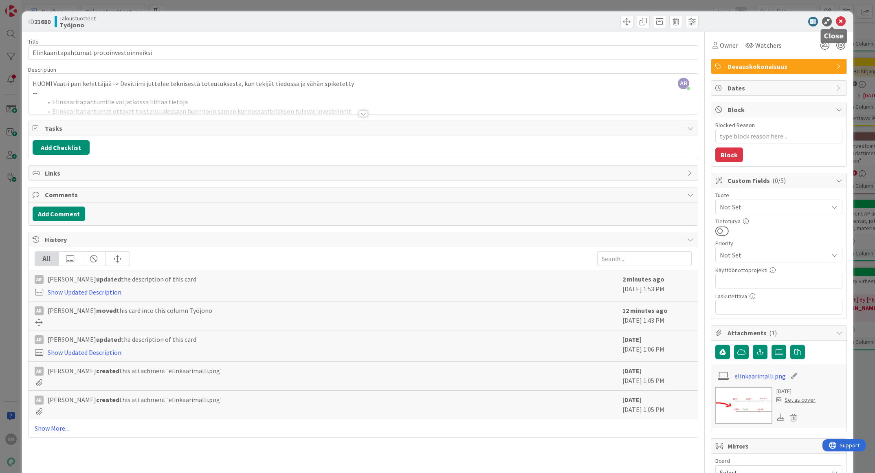
click at [825, 18] on div at bounding box center [775, 22] width 144 height 10
click at [836, 22] on icon at bounding box center [841, 22] width 10 height 10
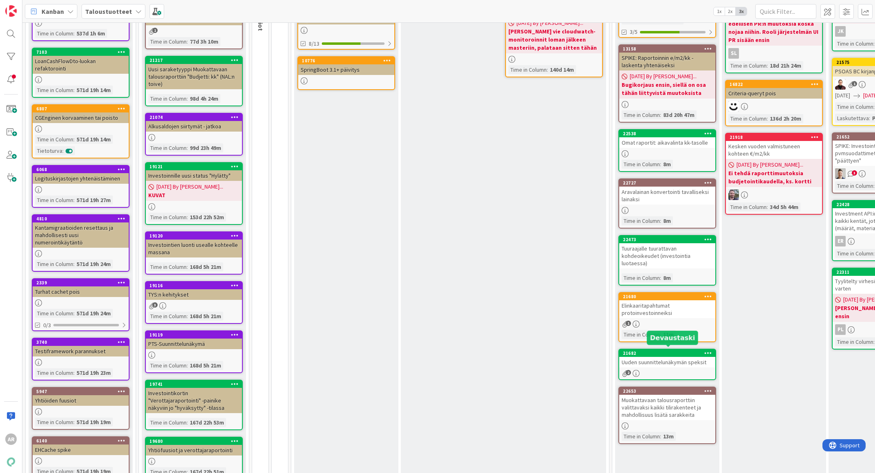
click at [673, 366] on link "21682 Uuden suunnittelunäkymän speksit 2" at bounding box center [667, 364] width 98 height 31
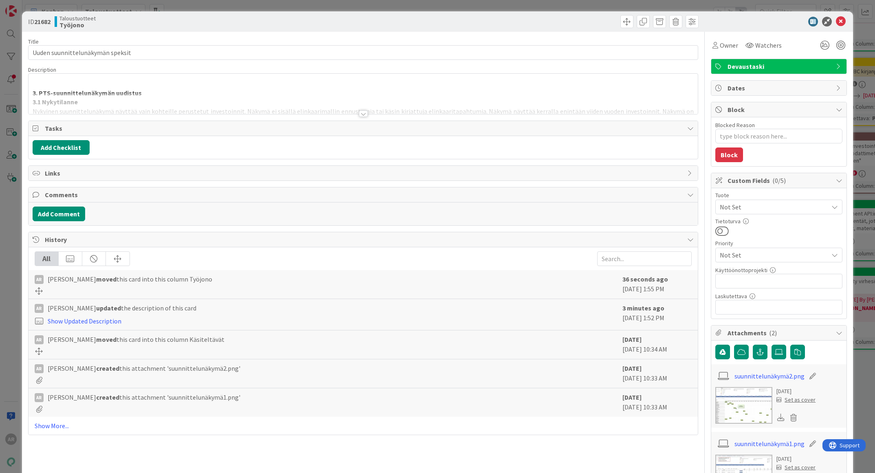
click at [836, 67] on icon at bounding box center [839, 66] width 7 height 7
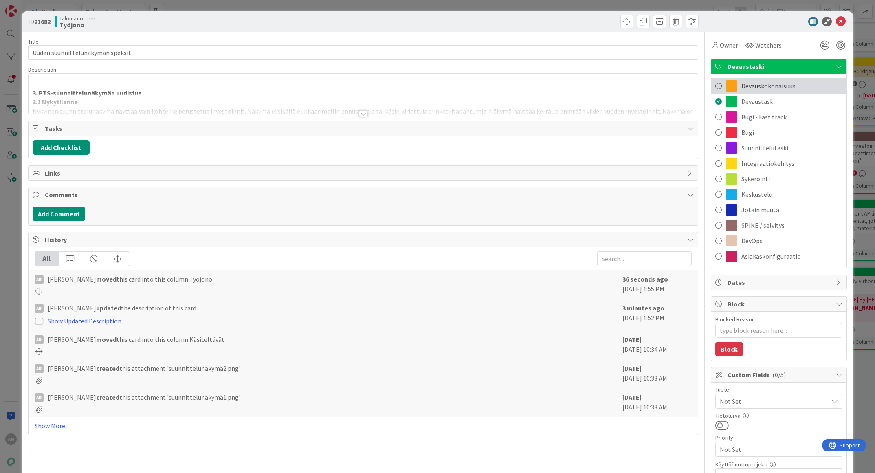
click at [769, 82] on span "Devauskokonaisuus" at bounding box center [768, 86] width 54 height 10
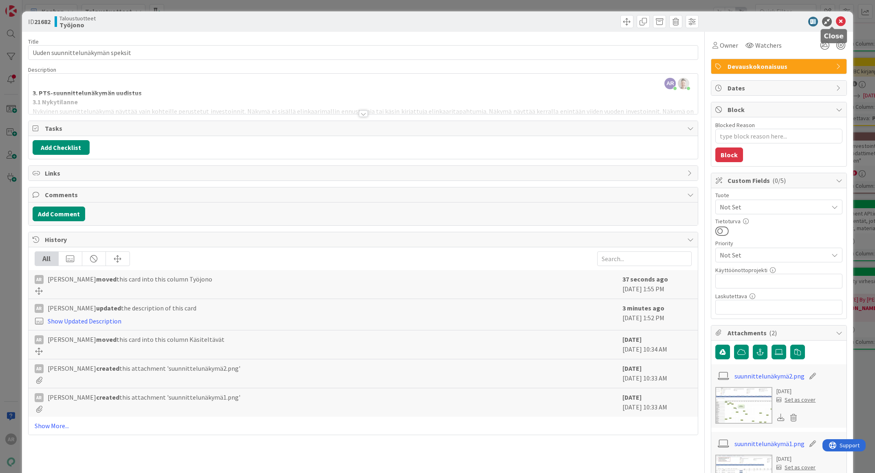
click at [836, 21] on icon at bounding box center [841, 22] width 10 height 10
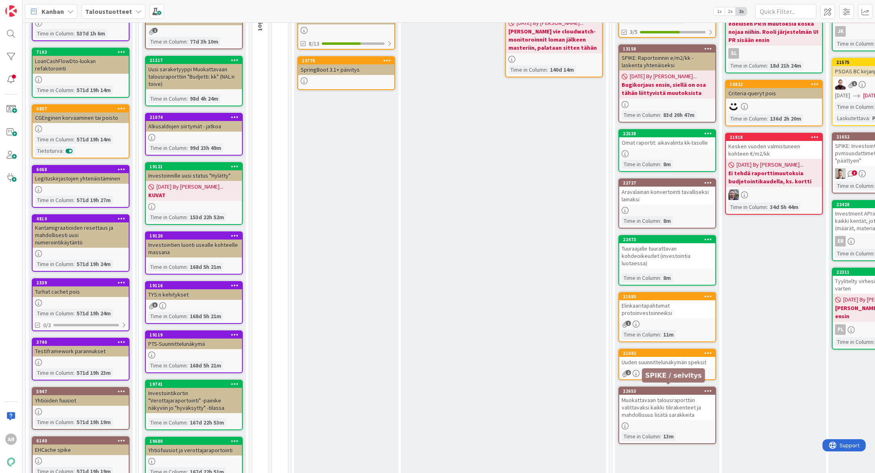
click at [675, 411] on div "Muokattavaan talousraporttiin valittavaksi kaikki tilirakenteet ja mahdollisuus…" at bounding box center [667, 407] width 96 height 25
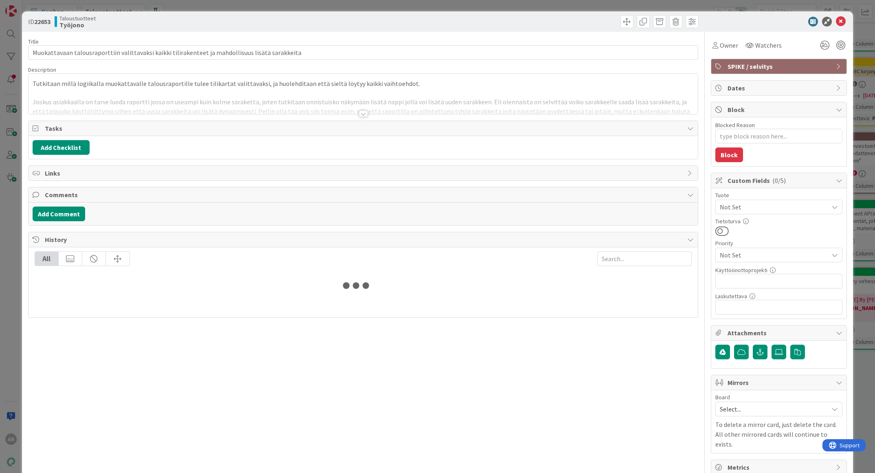
type textarea "x"
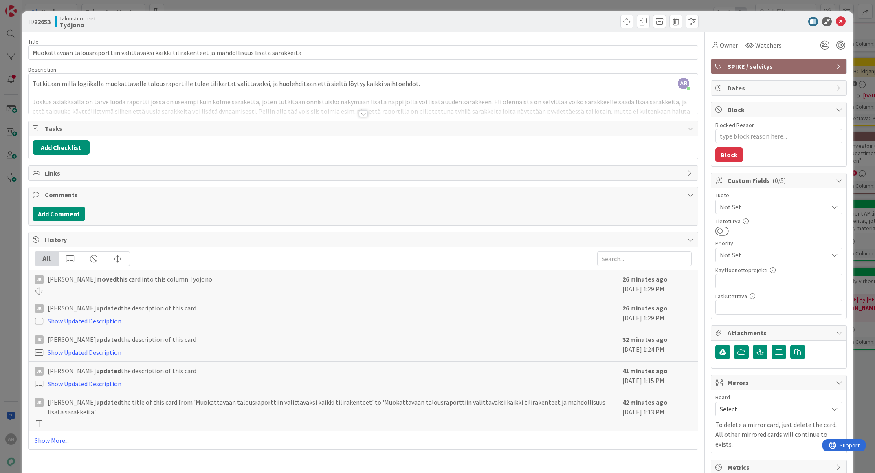
click at [8, 309] on div "ID 22653 Taloustuotteet Työjono Title 97 / 128 Muokattavaan talousraporttiin va…" at bounding box center [437, 236] width 875 height 473
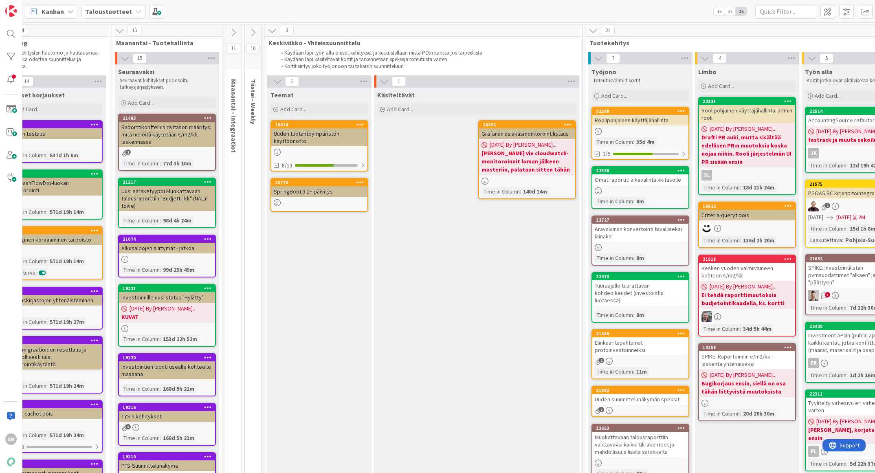
scroll to position [0, 27]
